Goal: Task Accomplishment & Management: Manage account settings

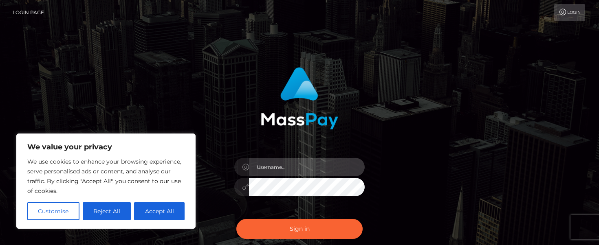
click at [292, 161] on input "text" at bounding box center [307, 167] width 116 height 18
type input "[EMAIL_ADDRESS][DOMAIN_NAME]"
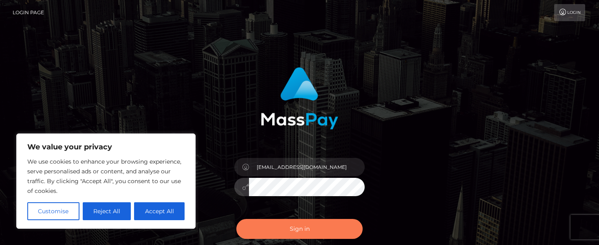
click at [301, 226] on button "Sign in" at bounding box center [299, 229] width 126 height 20
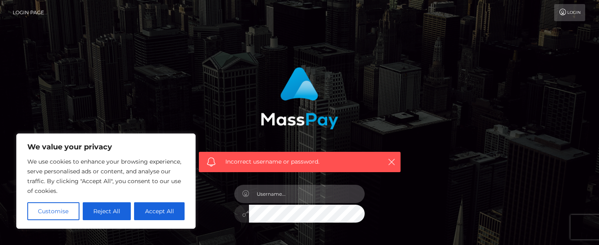
click at [282, 196] on input "text" at bounding box center [307, 194] width 116 height 18
type input "amy.pritchett44@gmail.com"
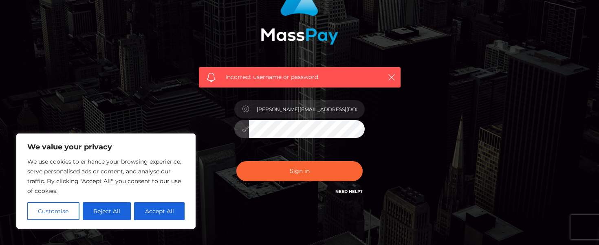
scroll to position [85, 0]
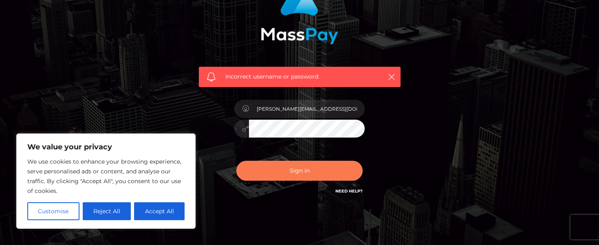
click at [299, 173] on button "Sign in" at bounding box center [299, 171] width 126 height 20
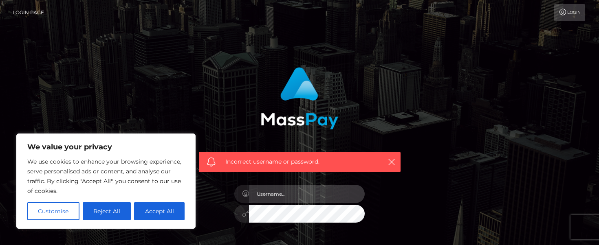
click at [287, 196] on input "text" at bounding box center [307, 194] width 116 height 18
type input "amy.pritchett0@gmail.com"
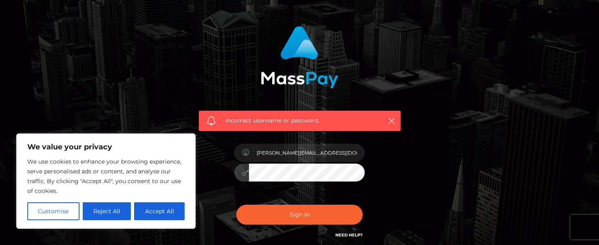
scroll to position [42, 0]
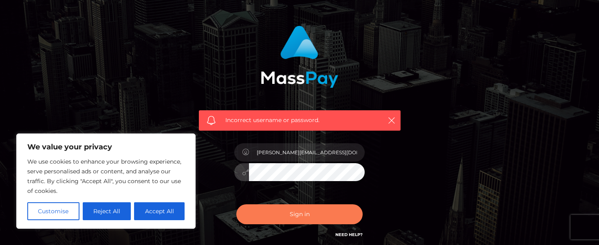
click at [313, 214] on button "Sign in" at bounding box center [299, 215] width 126 height 20
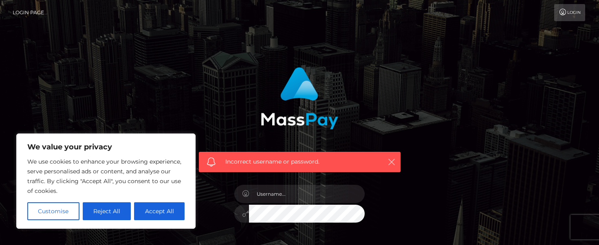
click at [391, 162] on icon "button" at bounding box center [392, 162] width 8 height 8
click at [386, 154] on div "Incorrect username or password." at bounding box center [300, 162] width 202 height 20
click at [161, 209] on button "Accept All" at bounding box center [159, 212] width 51 height 18
checkbox input "true"
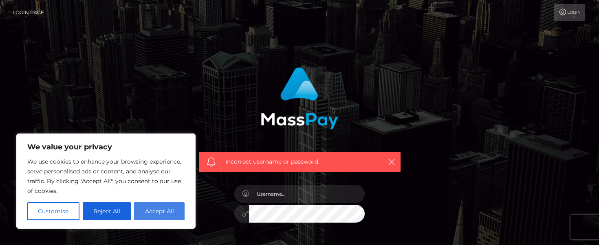
checkbox input "true"
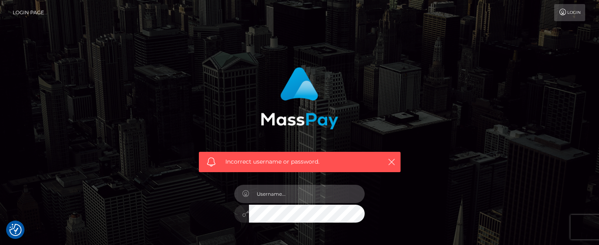
click at [267, 201] on input "text" at bounding box center [307, 194] width 116 height 18
type input "[EMAIL_ADDRESS][DOMAIN_NAME]"
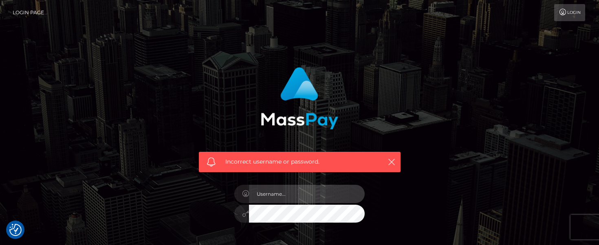
click at [315, 193] on input "text" at bounding box center [307, 194] width 116 height 18
type input "[EMAIL_ADDRESS][DOMAIN_NAME]"
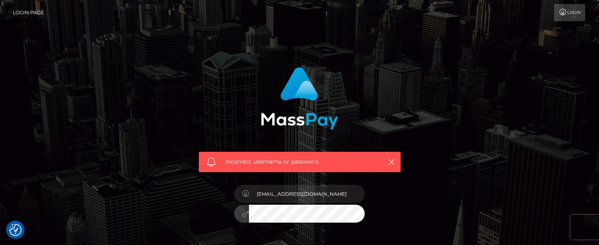
click at [573, 14] on link "Login" at bounding box center [569, 12] width 31 height 17
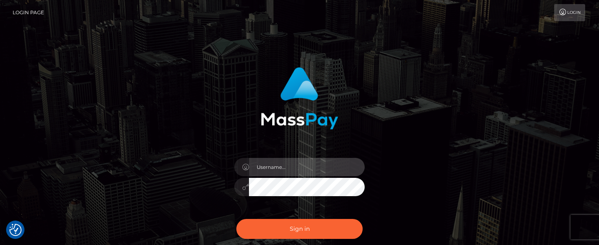
click at [286, 161] on input "text" at bounding box center [307, 167] width 116 height 18
type input "[EMAIL_ADDRESS][DOMAIN_NAME]"
click at [236, 219] on button "Sign in" at bounding box center [299, 229] width 126 height 20
click at [299, 163] on input "text" at bounding box center [307, 167] width 116 height 18
type input "[EMAIL_ADDRESS][DOMAIN_NAME]"
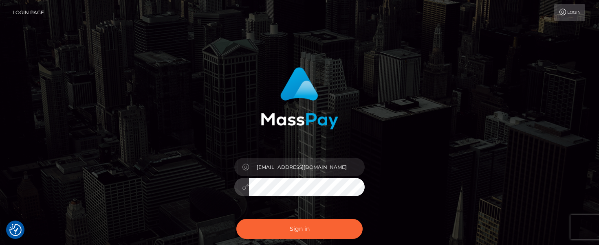
click at [236, 219] on button "Sign in" at bounding box center [299, 229] width 126 height 20
